Goal: Find specific page/section: Find specific page/section

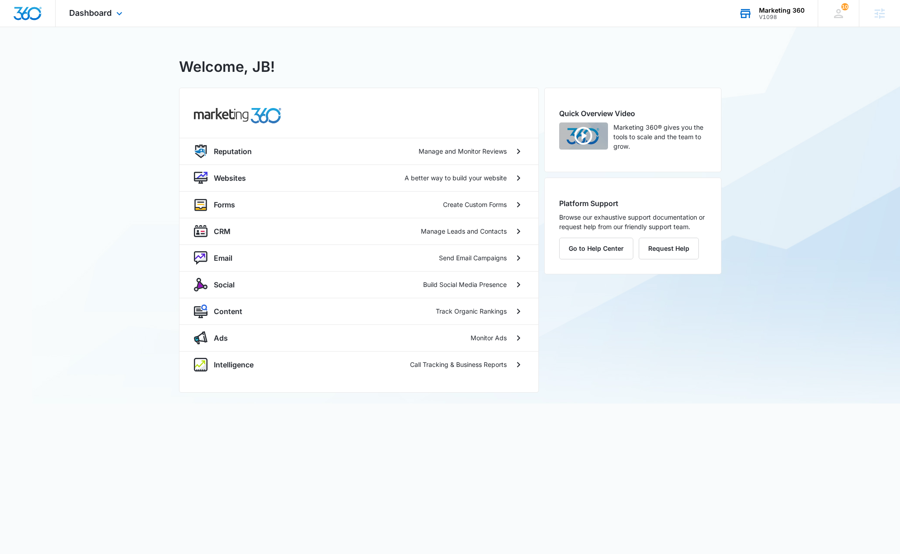
click at [773, 15] on div "V1098" at bounding box center [782, 17] width 46 height 6
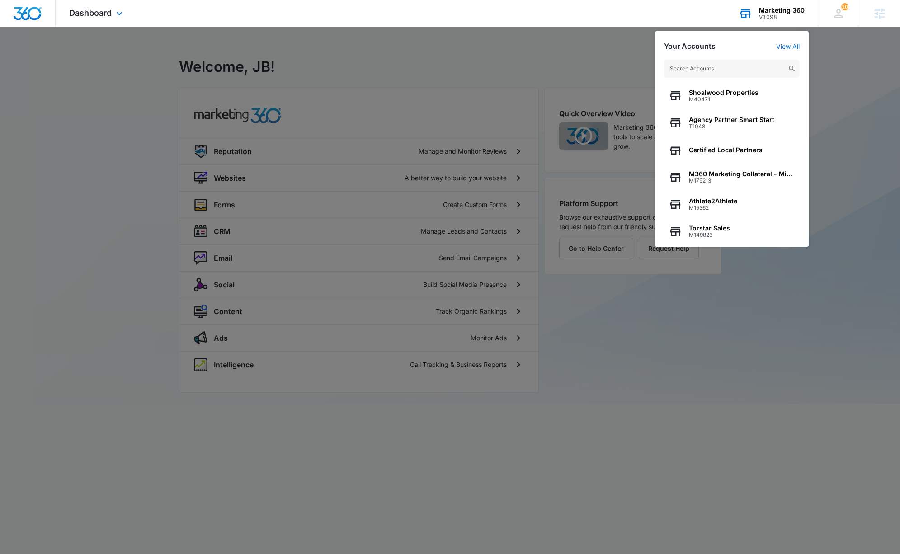
click at [698, 64] on input "text" at bounding box center [732, 69] width 136 height 18
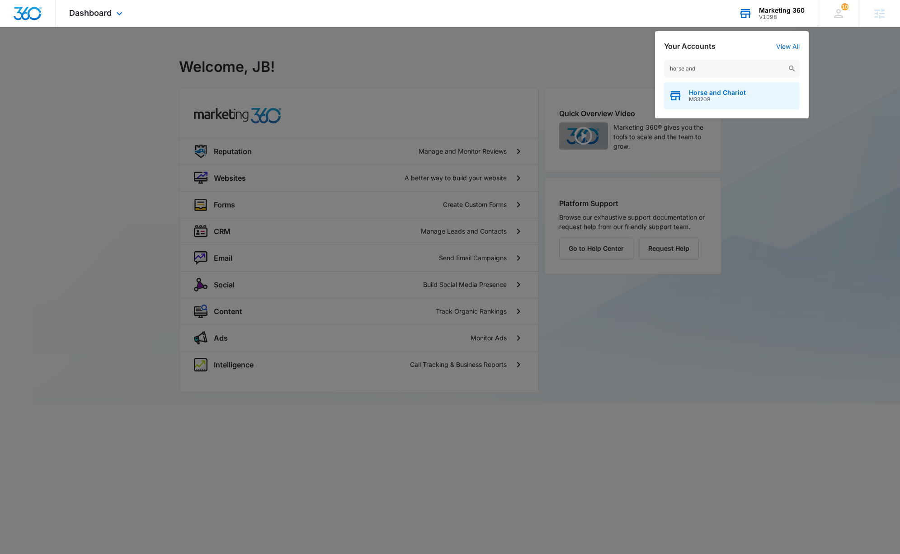
type input "horse and"
click at [706, 96] on span "M33209" at bounding box center [717, 99] width 57 height 6
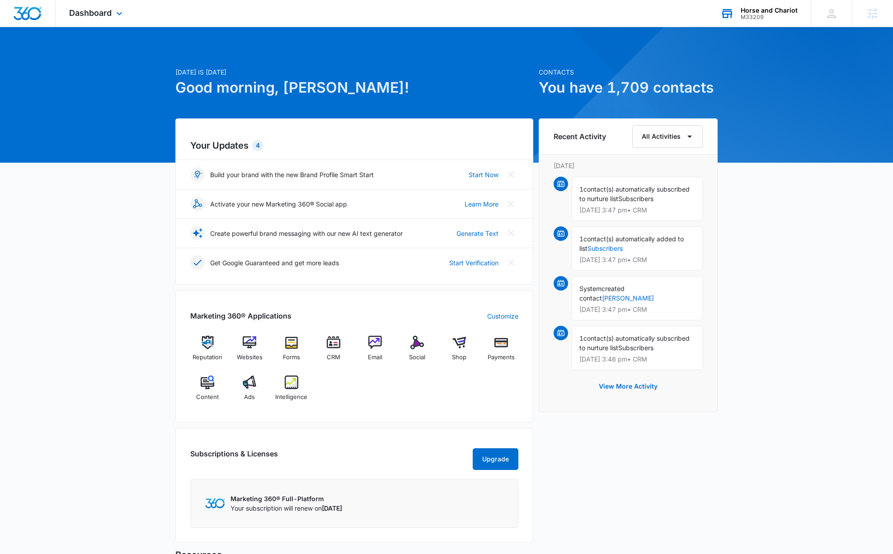
click at [770, 13] on div "Horse and Chariot" at bounding box center [769, 10] width 57 height 7
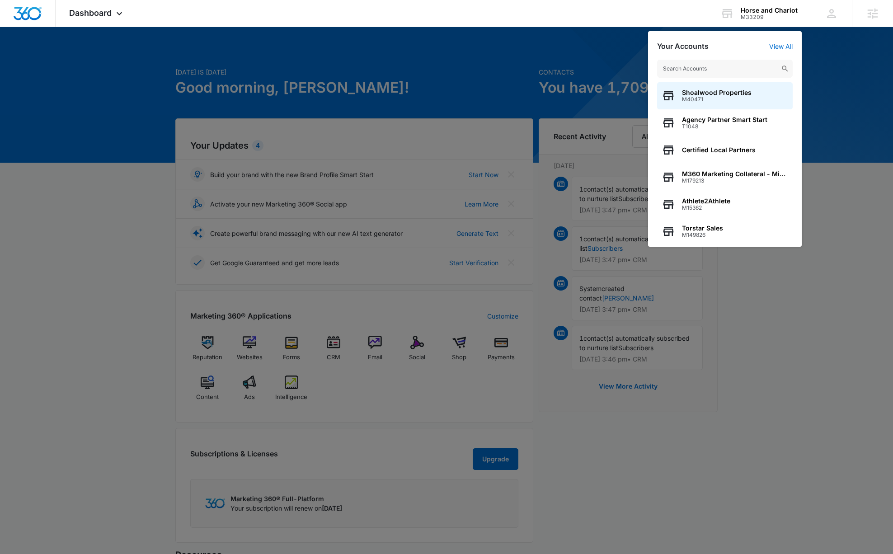
click at [717, 73] on input "text" at bounding box center [725, 69] width 136 height 18
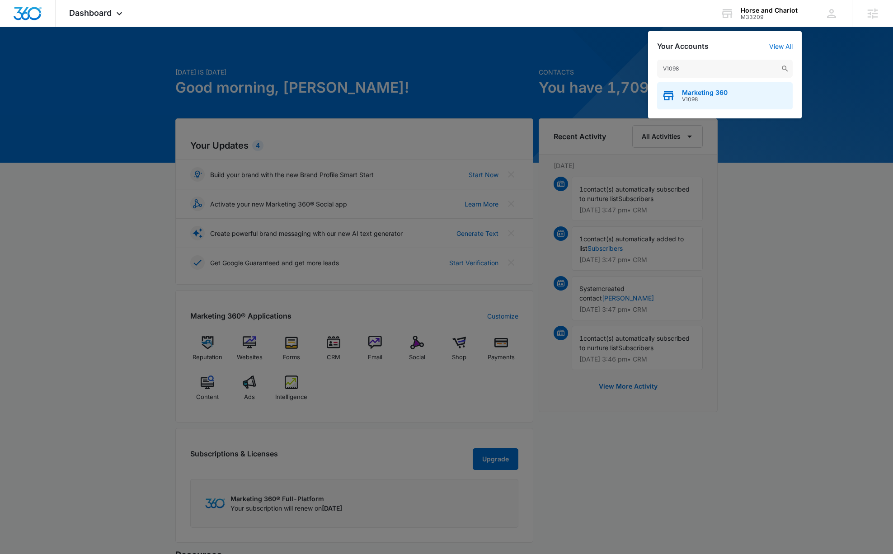
type input "V1098"
click at [699, 92] on span "Marketing 360" at bounding box center [705, 92] width 46 height 7
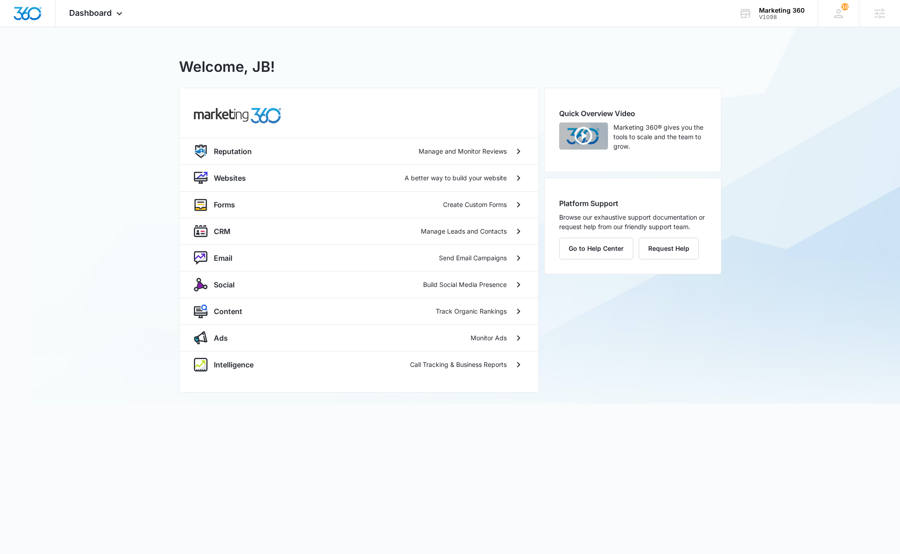
click at [124, 229] on div "V1098 - Marketing 360 Welcome, JB! Reputation Manage and Monitor Reviews Websit…" at bounding box center [450, 215] width 900 height 377
click at [233, 289] on p "Social" at bounding box center [224, 284] width 21 height 11
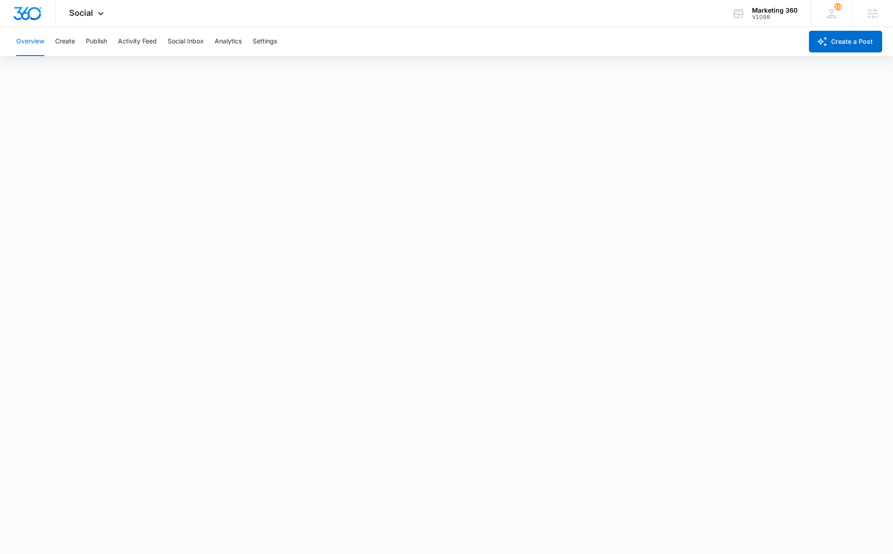
scroll to position [2, 0]
